Goal: Complete application form

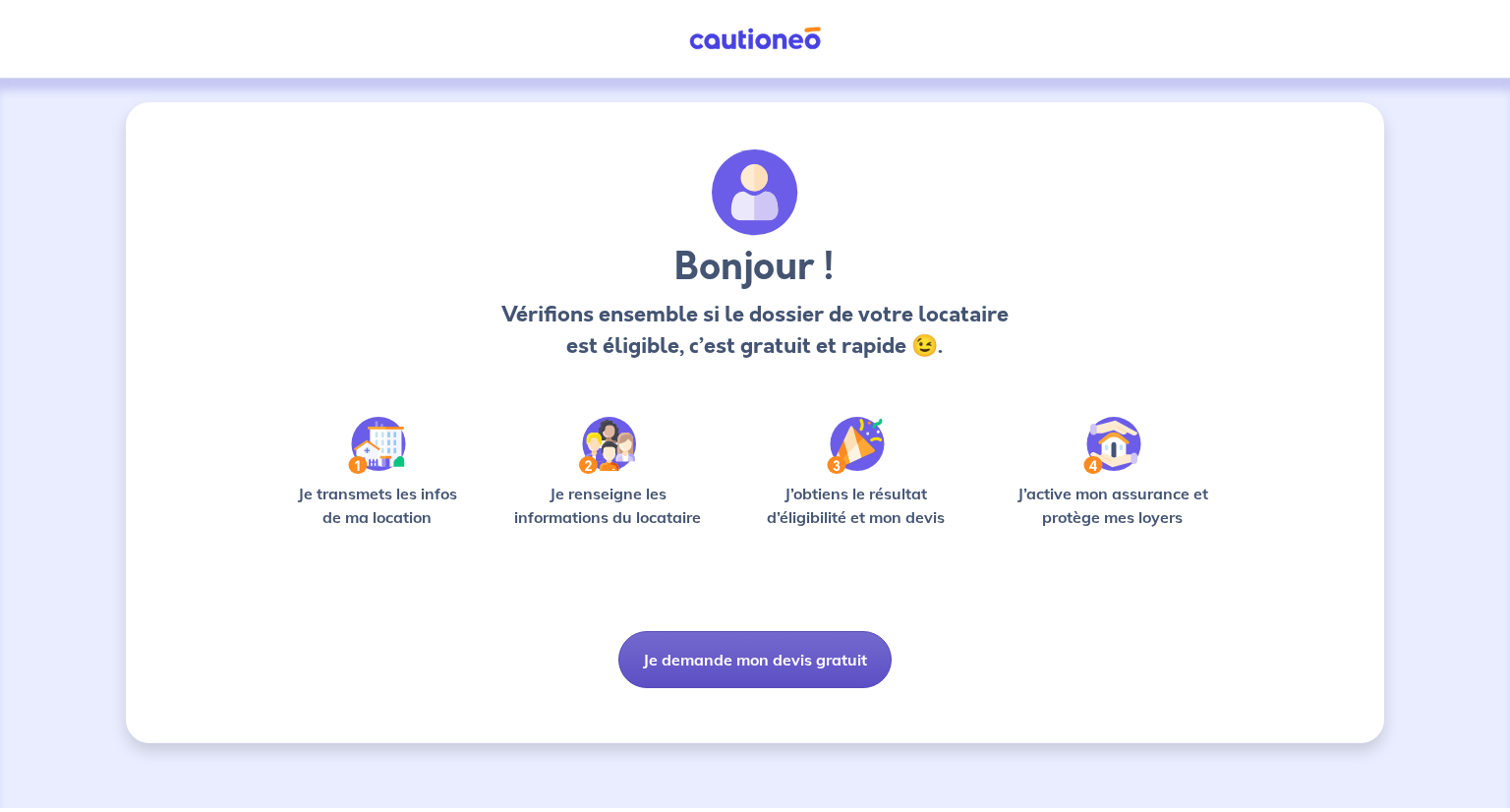
click at [742, 662] on button "Je demande mon devis gratuit" at bounding box center [755, 659] width 273 height 57
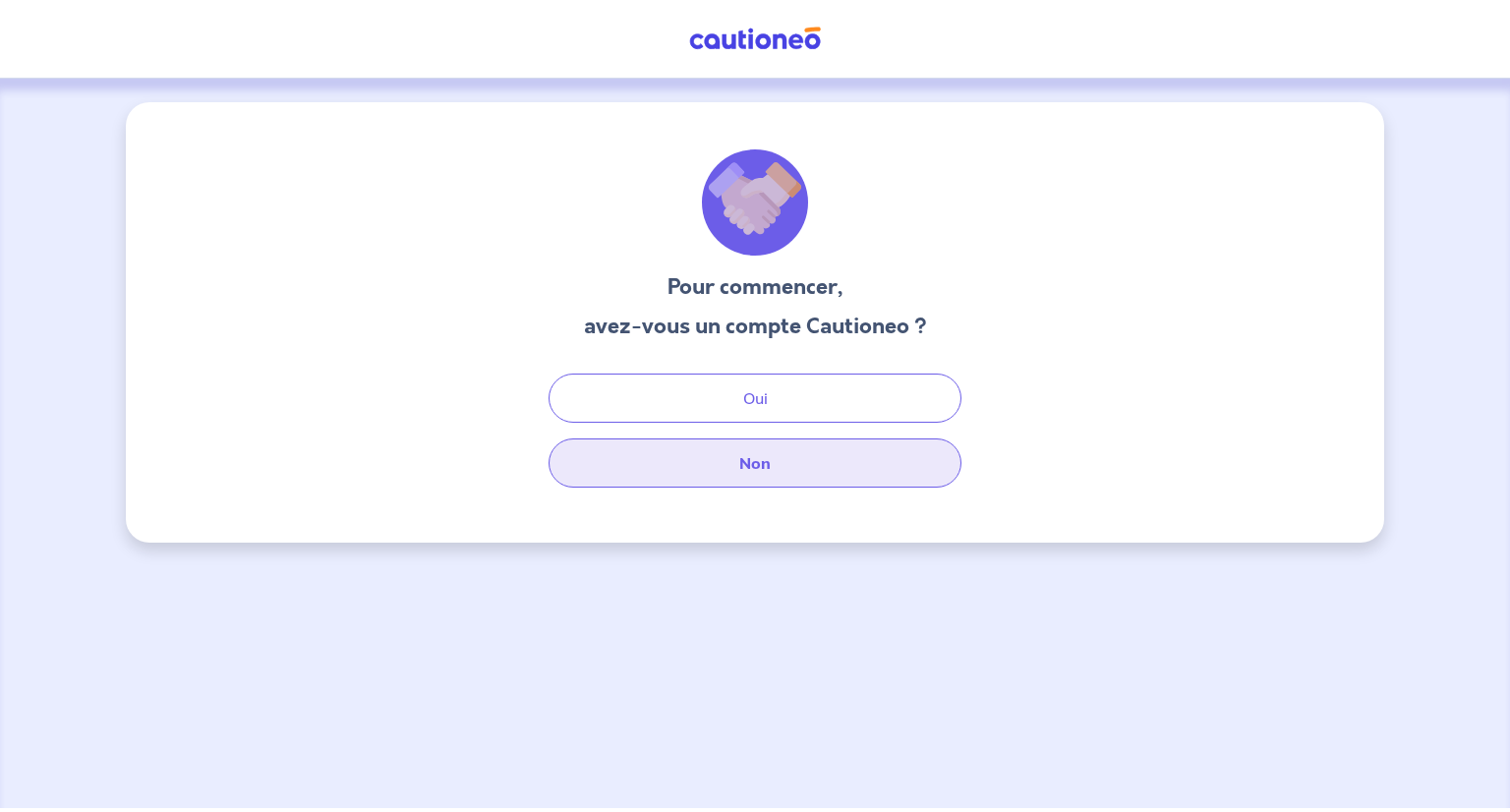
click at [748, 464] on button "Non" at bounding box center [755, 462] width 413 height 49
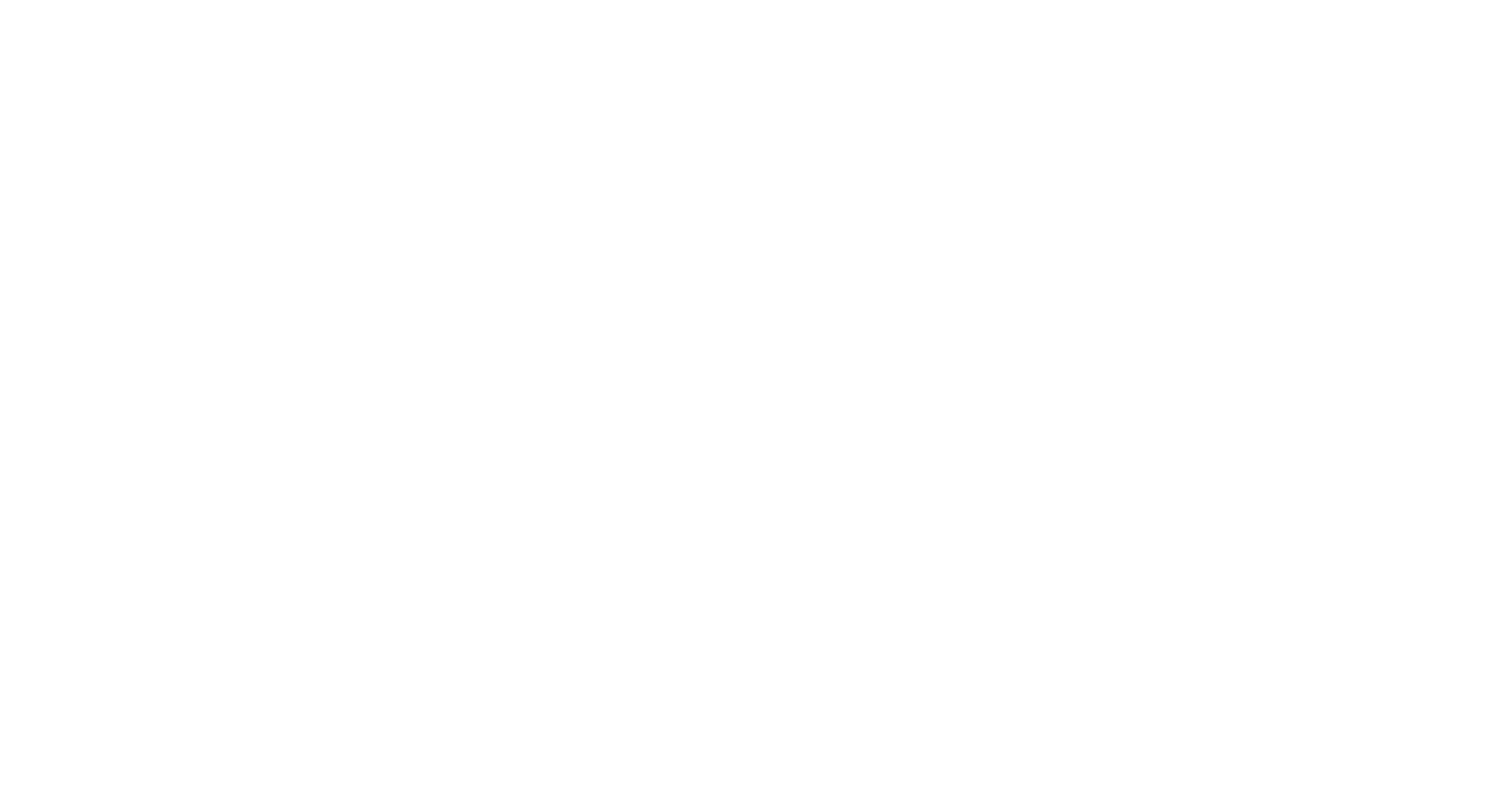
select select "FR"
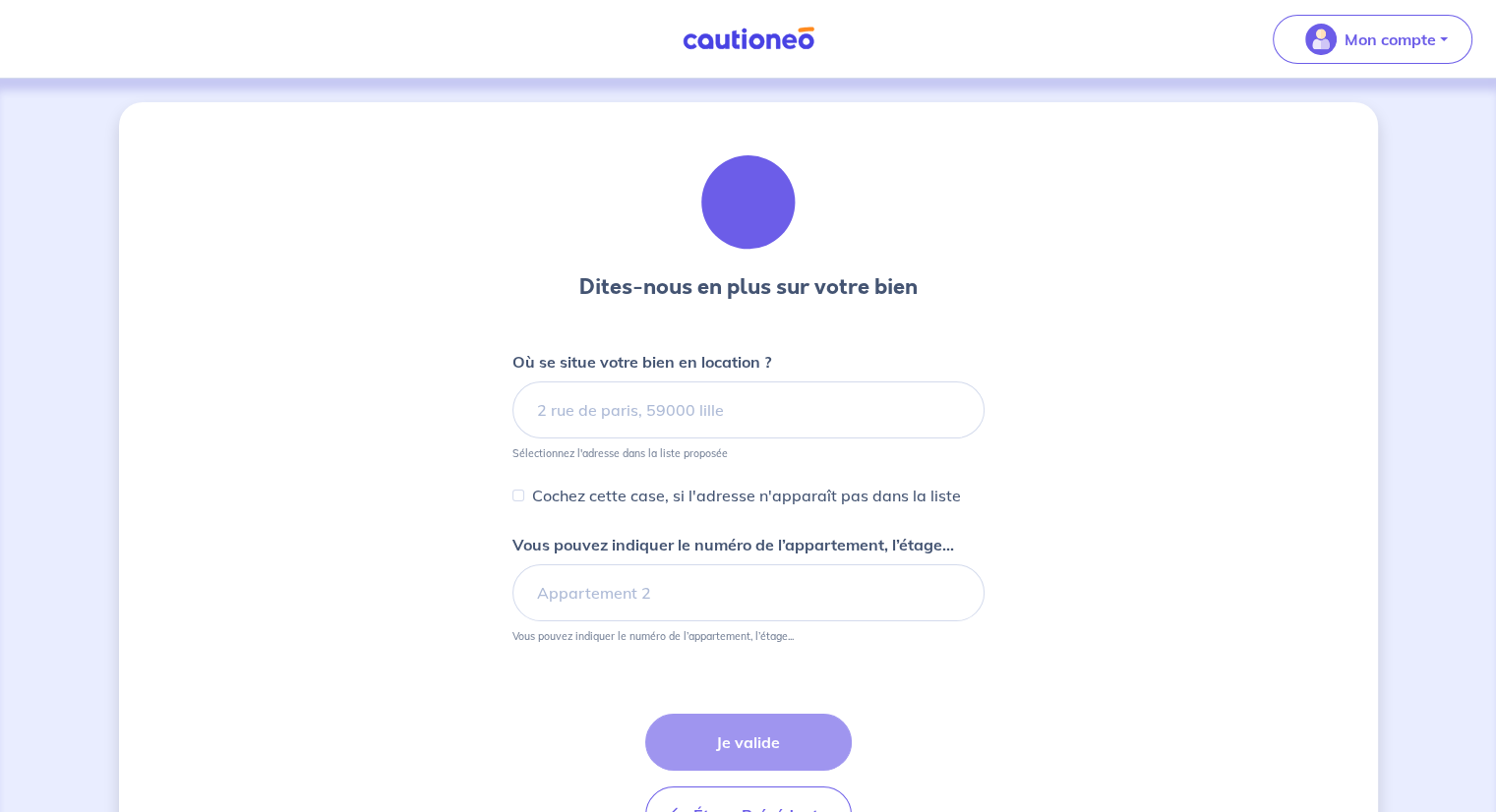
select select "FR"
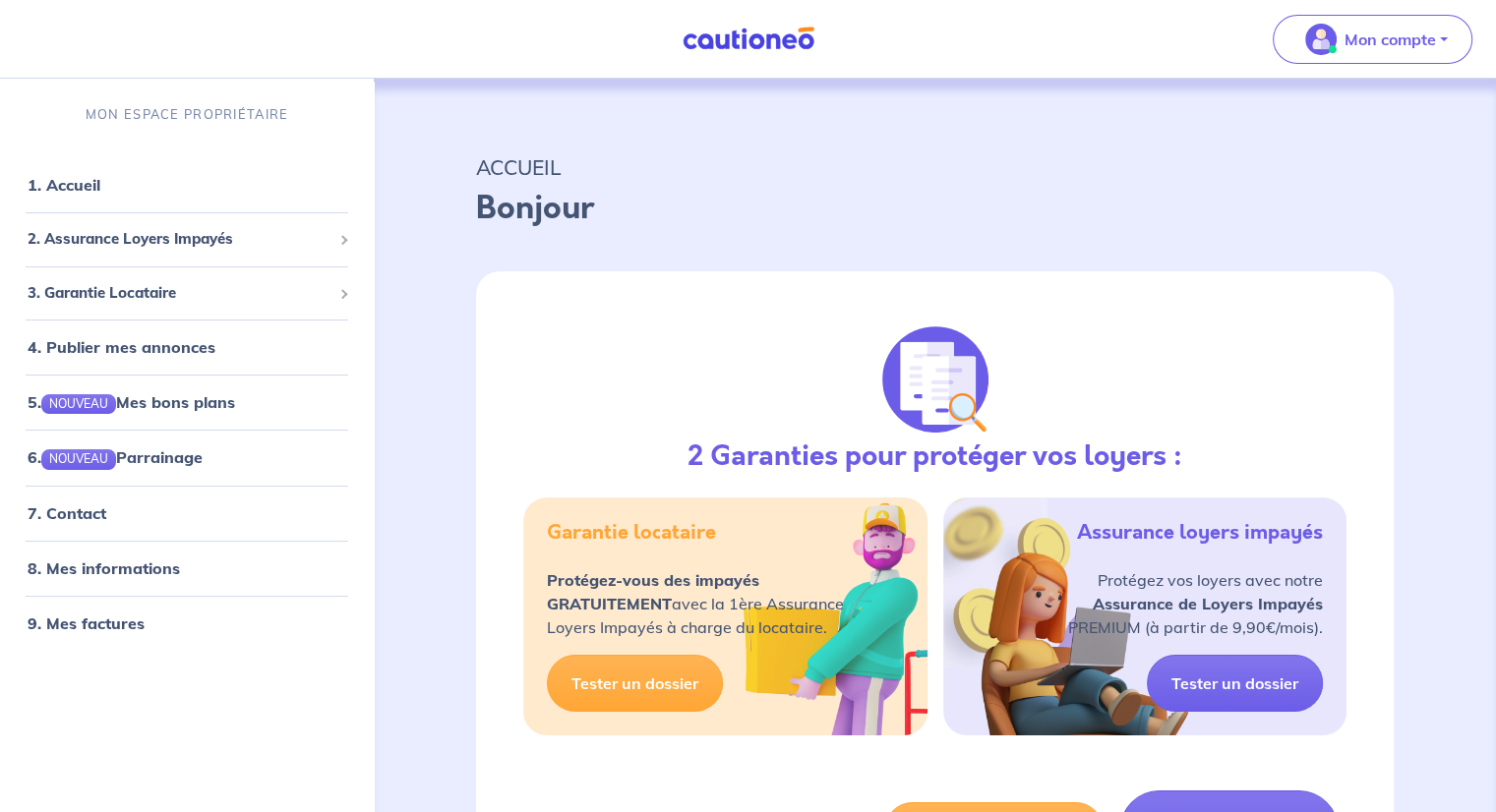
select select "FR"
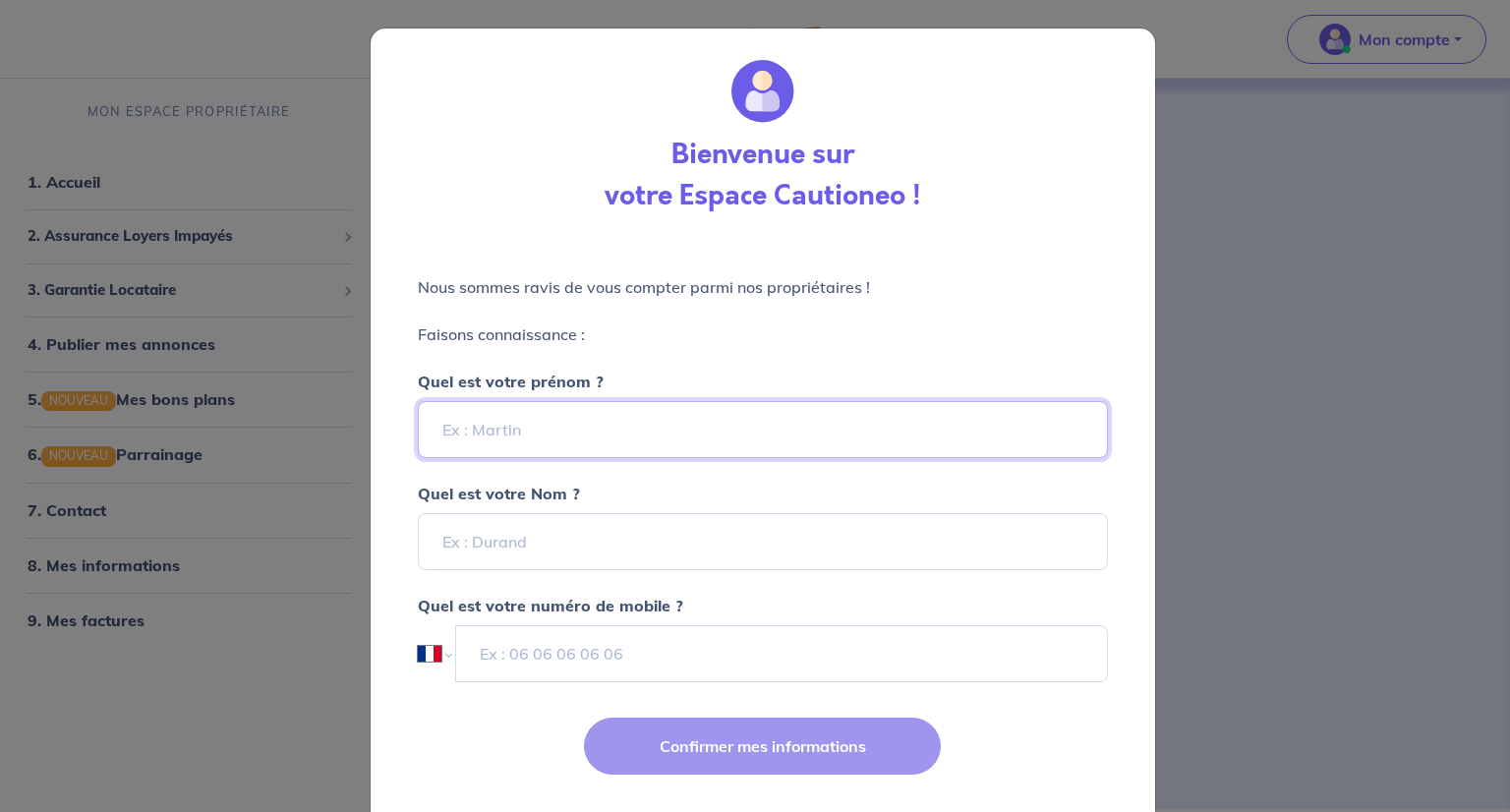
click at [589, 423] on input "Quel est votre prénom ?" at bounding box center [762, 429] width 691 height 57
type input "[PERSON_NAME]"
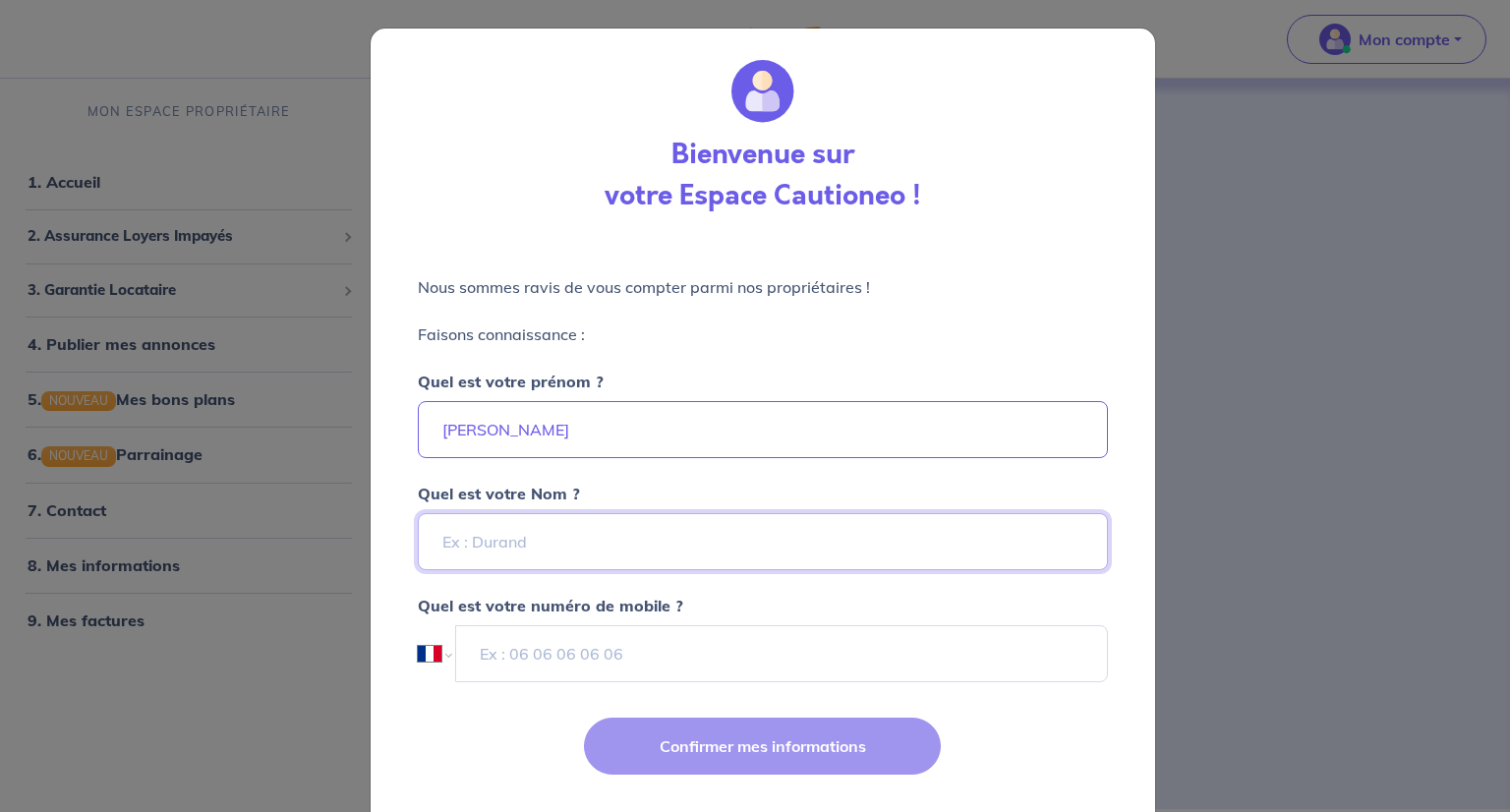
click at [534, 540] on input "Quel est votre Nom ?" at bounding box center [762, 541] width 691 height 57
type input "MOUGEOT"
click at [629, 661] on input "tel" at bounding box center [781, 653] width 651 height 57
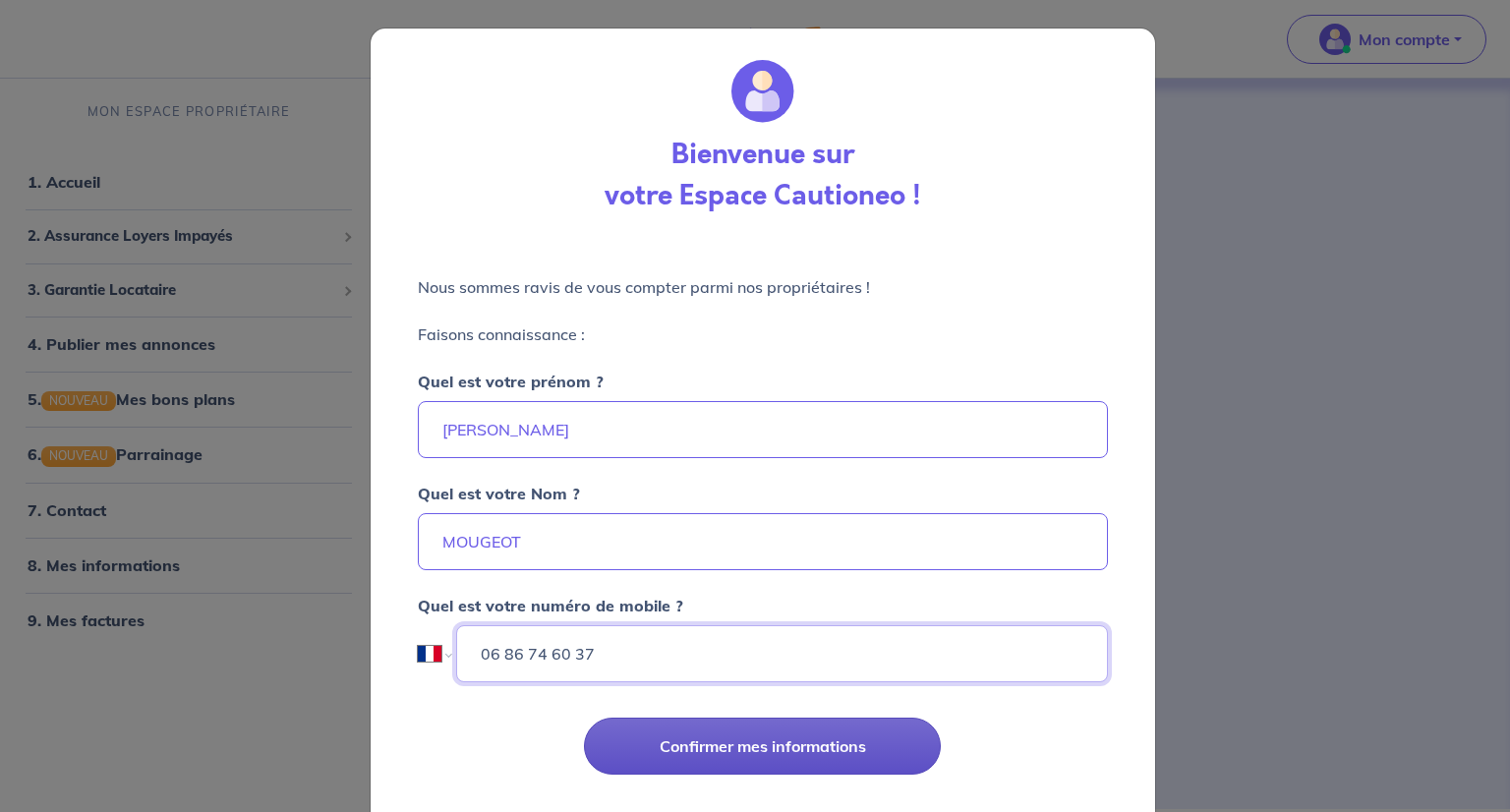
type input "06 86 74 60 37"
click at [730, 757] on button "Confirmer mes informations" at bounding box center [762, 745] width 357 height 57
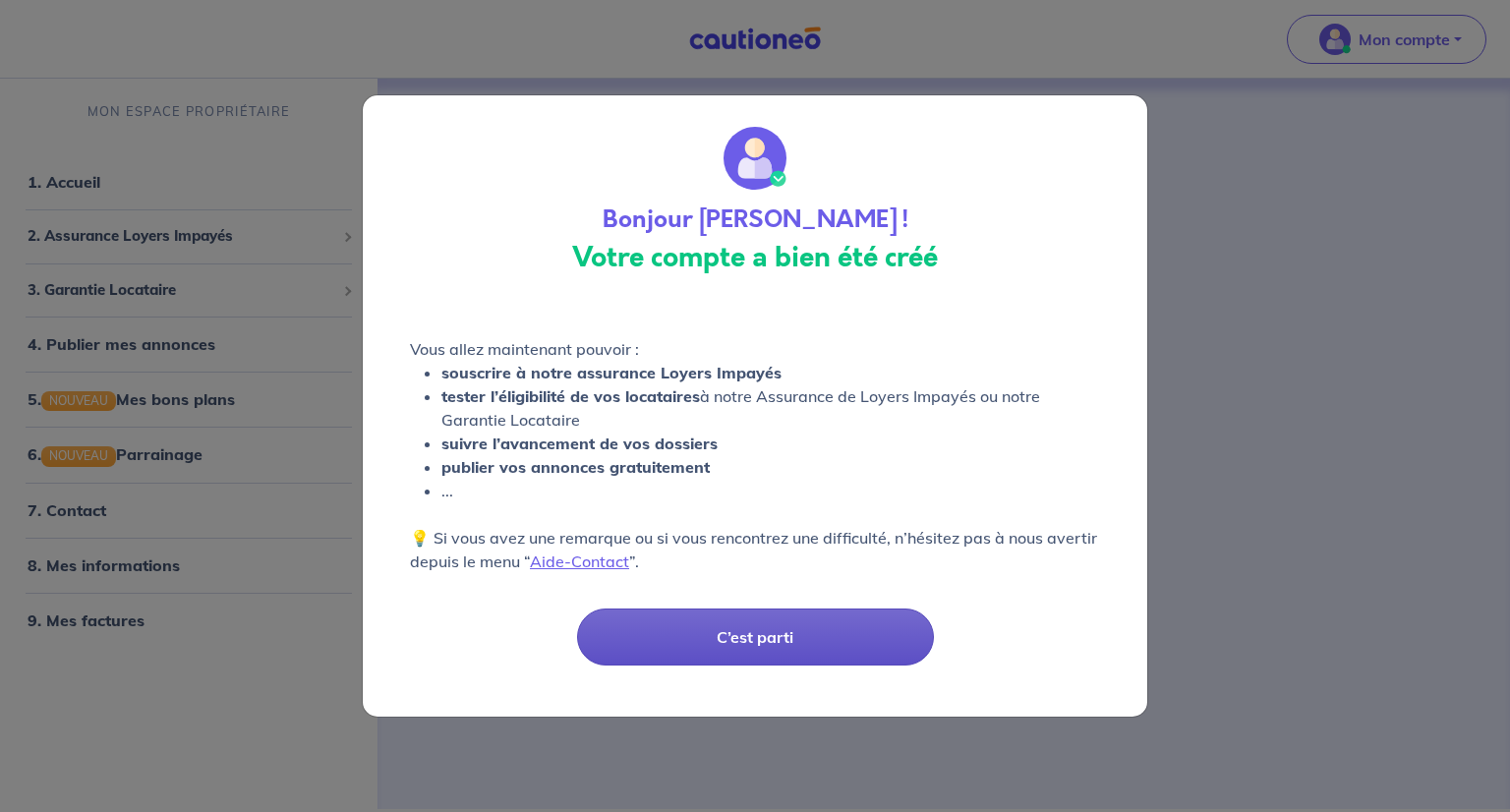
click at [744, 637] on button "C’est parti" at bounding box center [755, 637] width 357 height 57
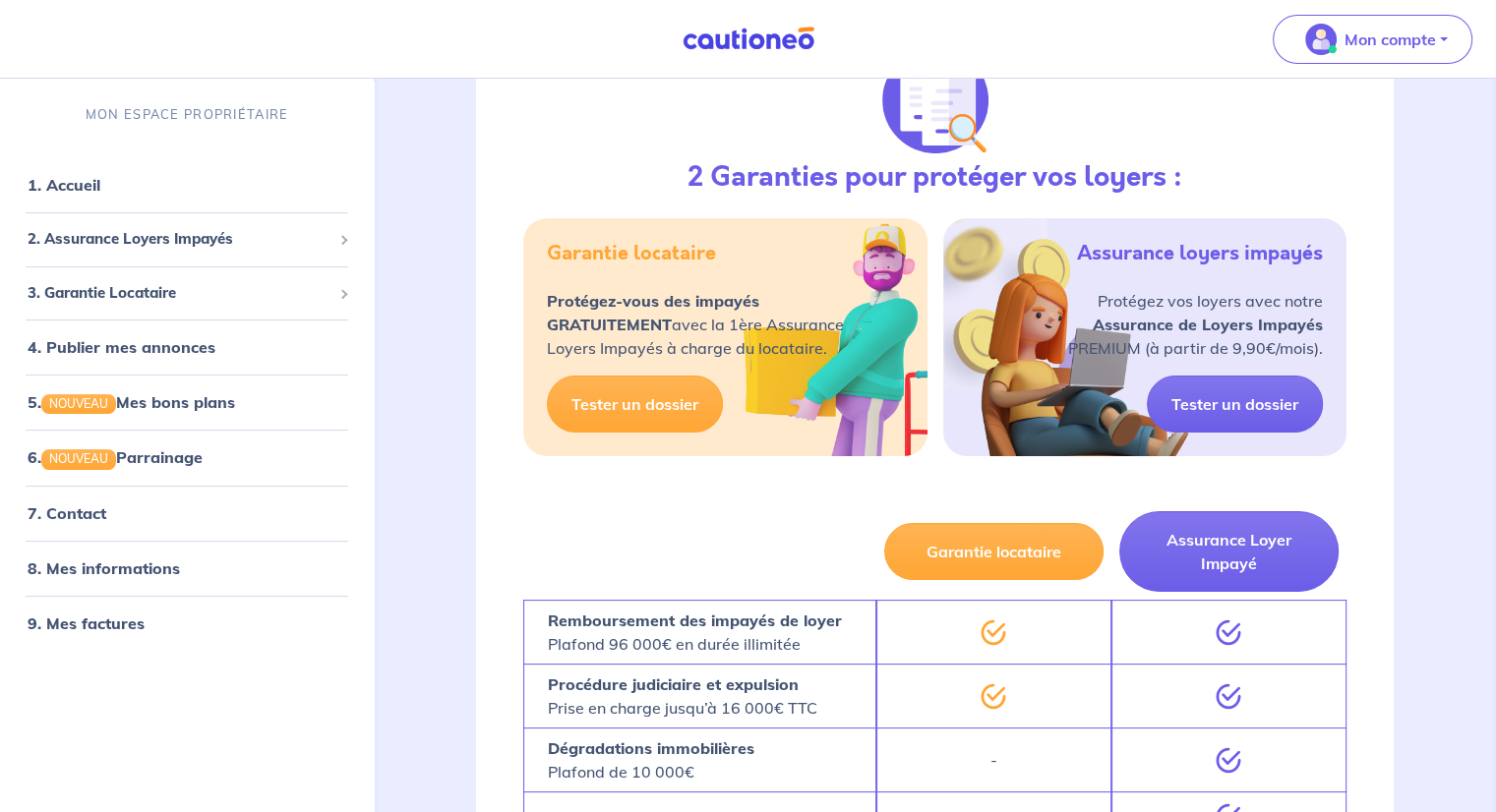
scroll to position [295, 0]
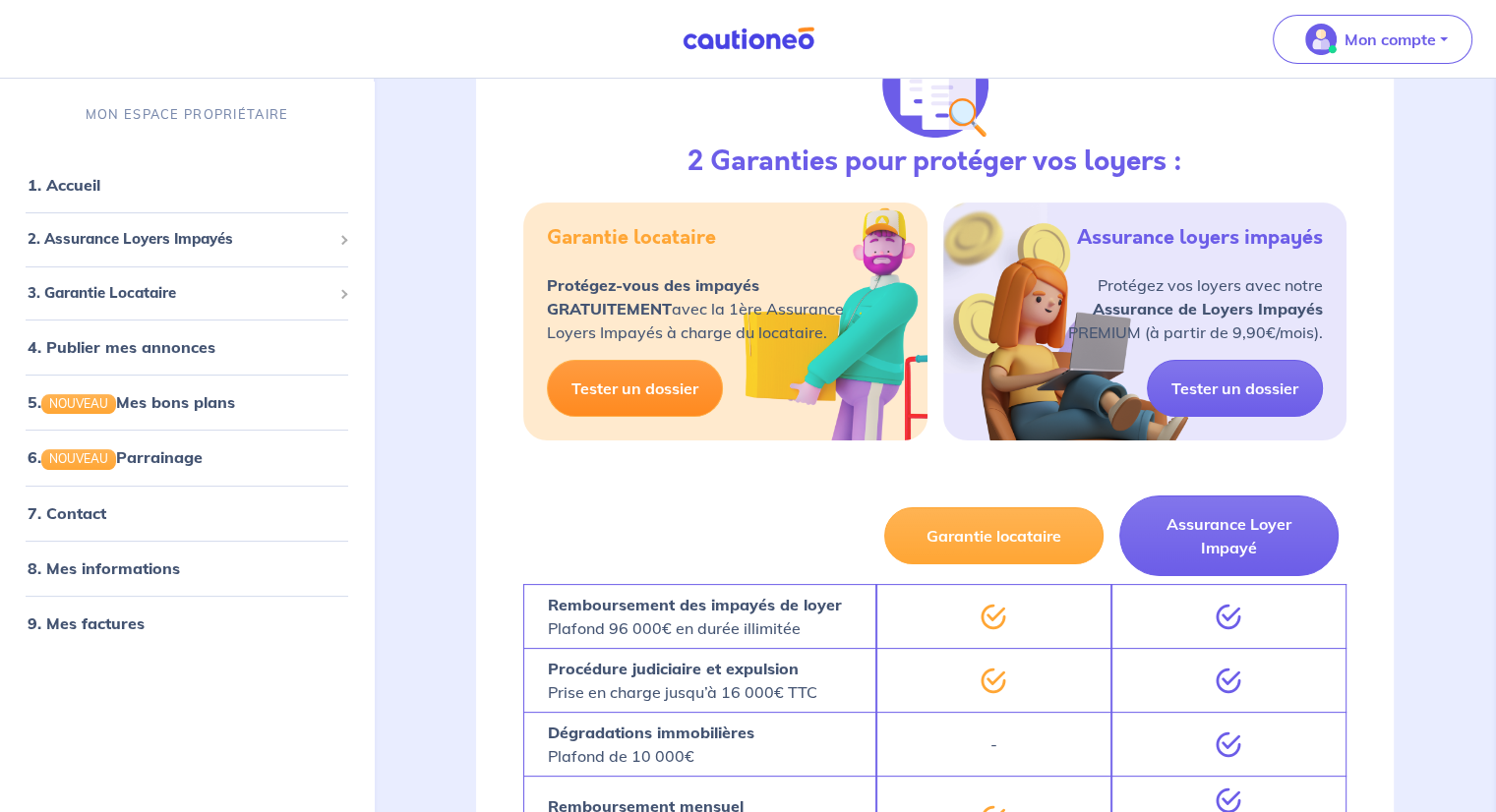
click at [648, 387] on link "Tester un dossier" at bounding box center [635, 388] width 176 height 57
